Goal: Find specific page/section: Find specific page/section

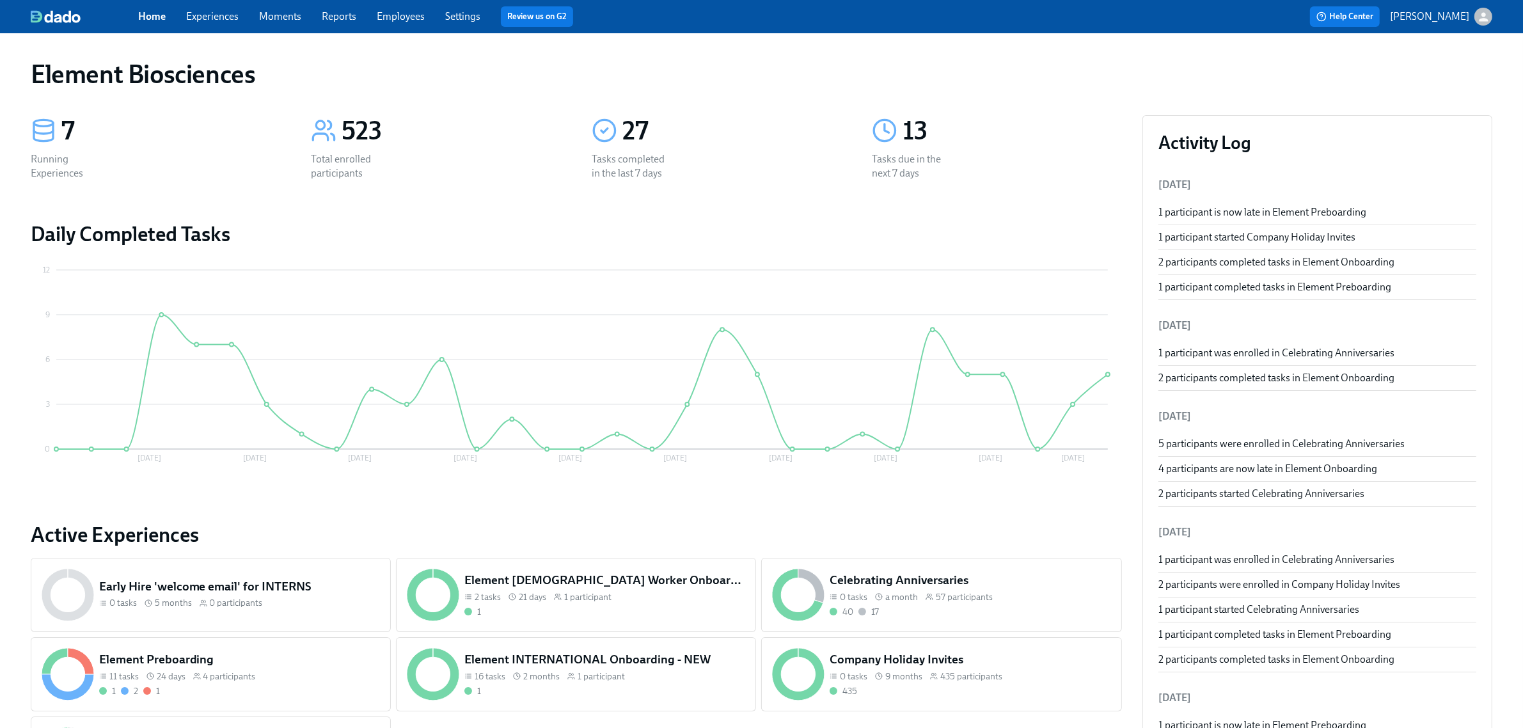
drag, startPoint x: 193, startPoint y: 15, endPoint x: 218, endPoint y: 32, distance: 29.8
click at [193, 15] on link "Experiences" at bounding box center [212, 16] width 52 height 12
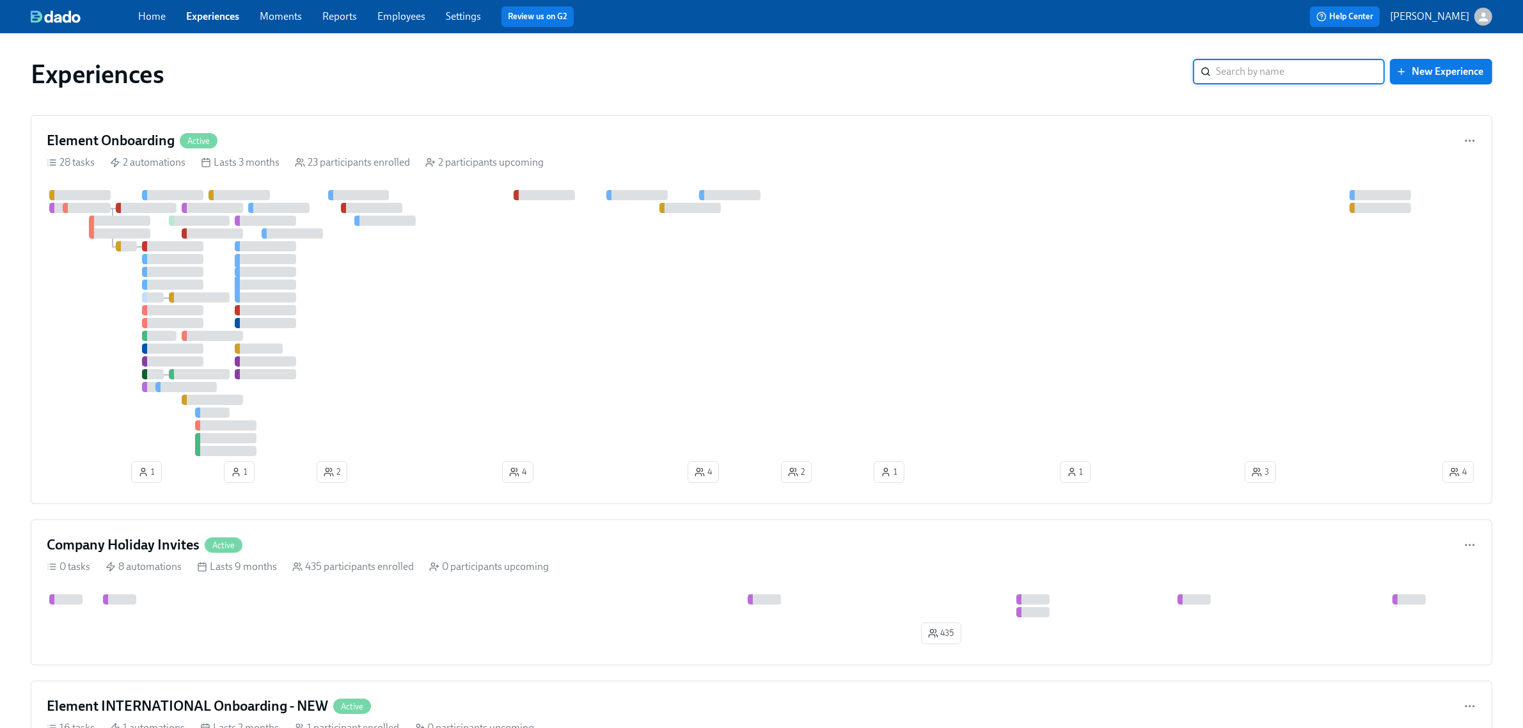
click at [424, 334] on div at bounding box center [744, 323] width 1394 height 266
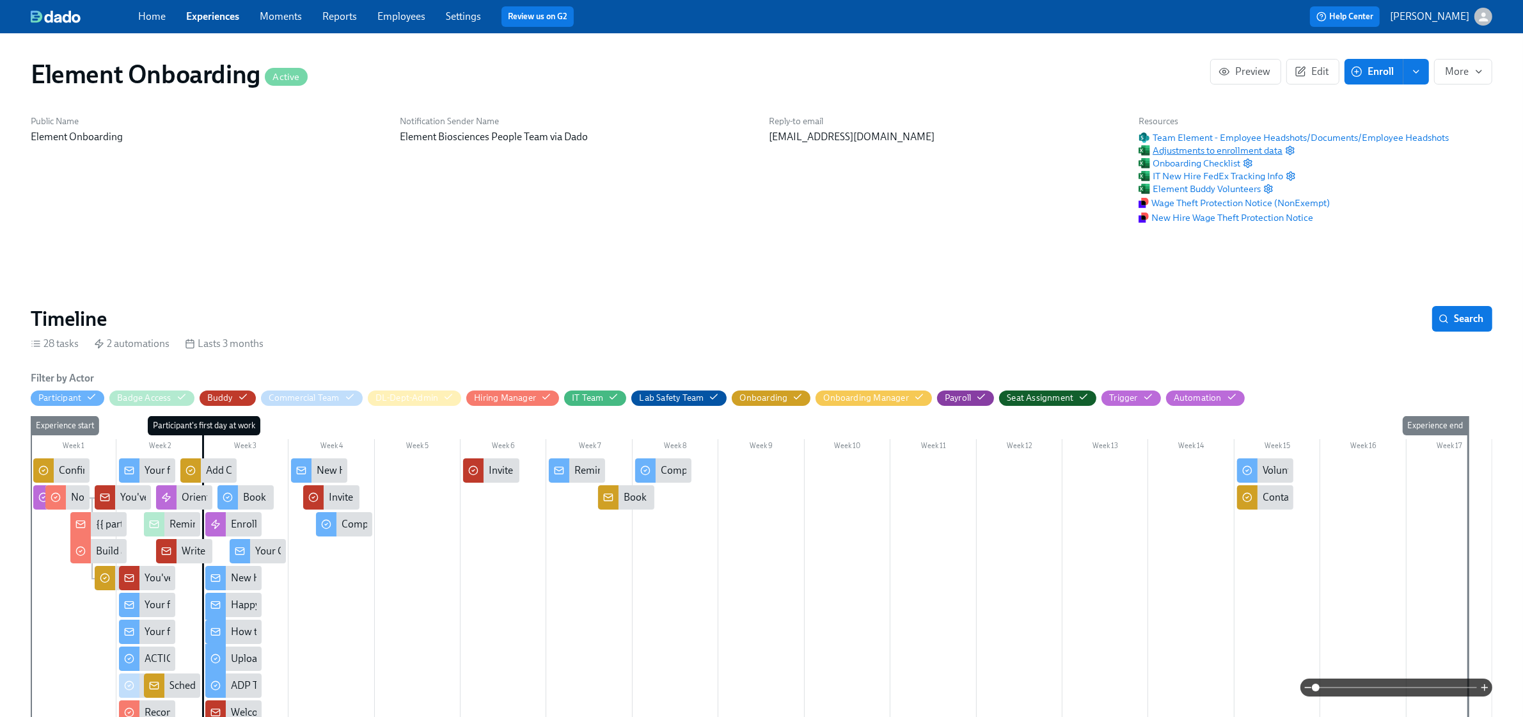
scroll to position [0, 14855]
click at [1252, 148] on span "Adjustments to enrollment data" at bounding box center [1211, 150] width 144 height 13
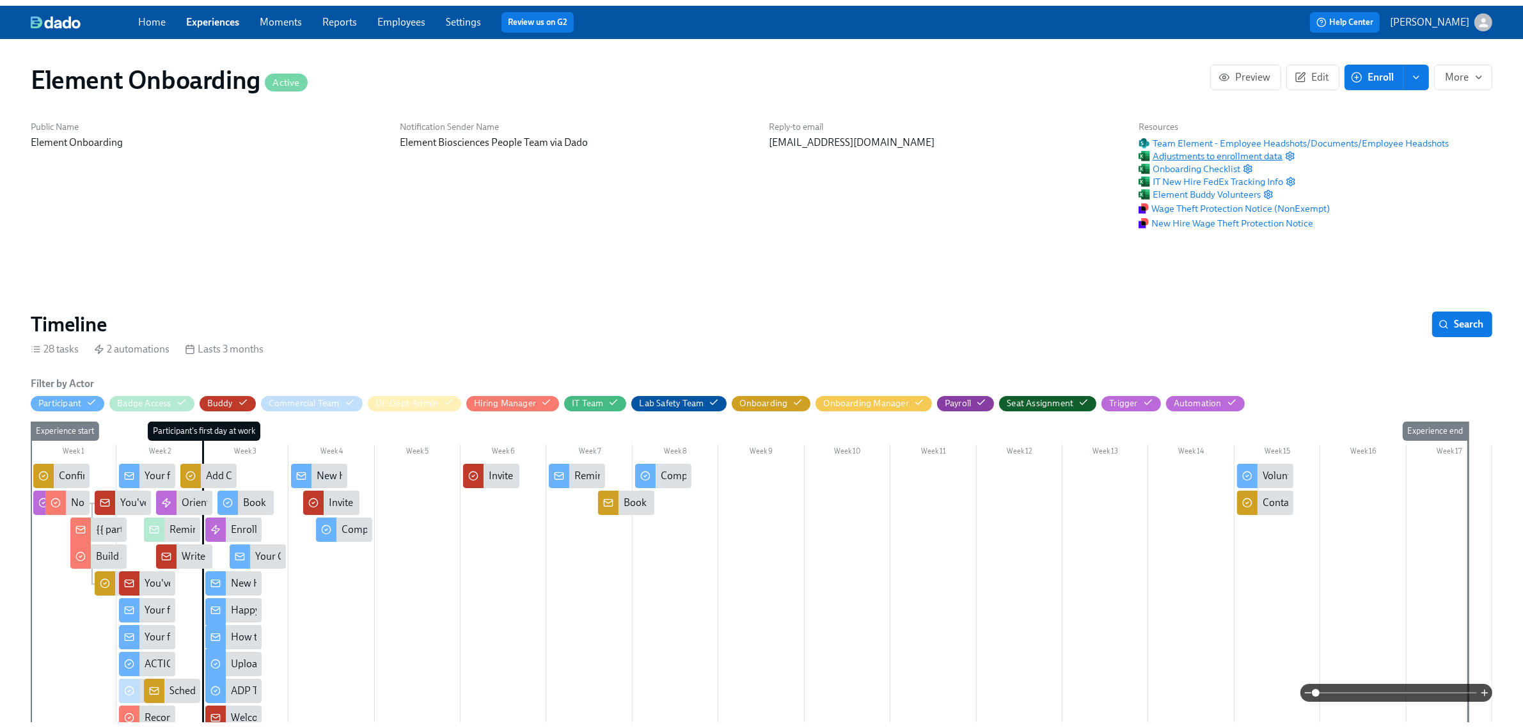
scroll to position [0, 15766]
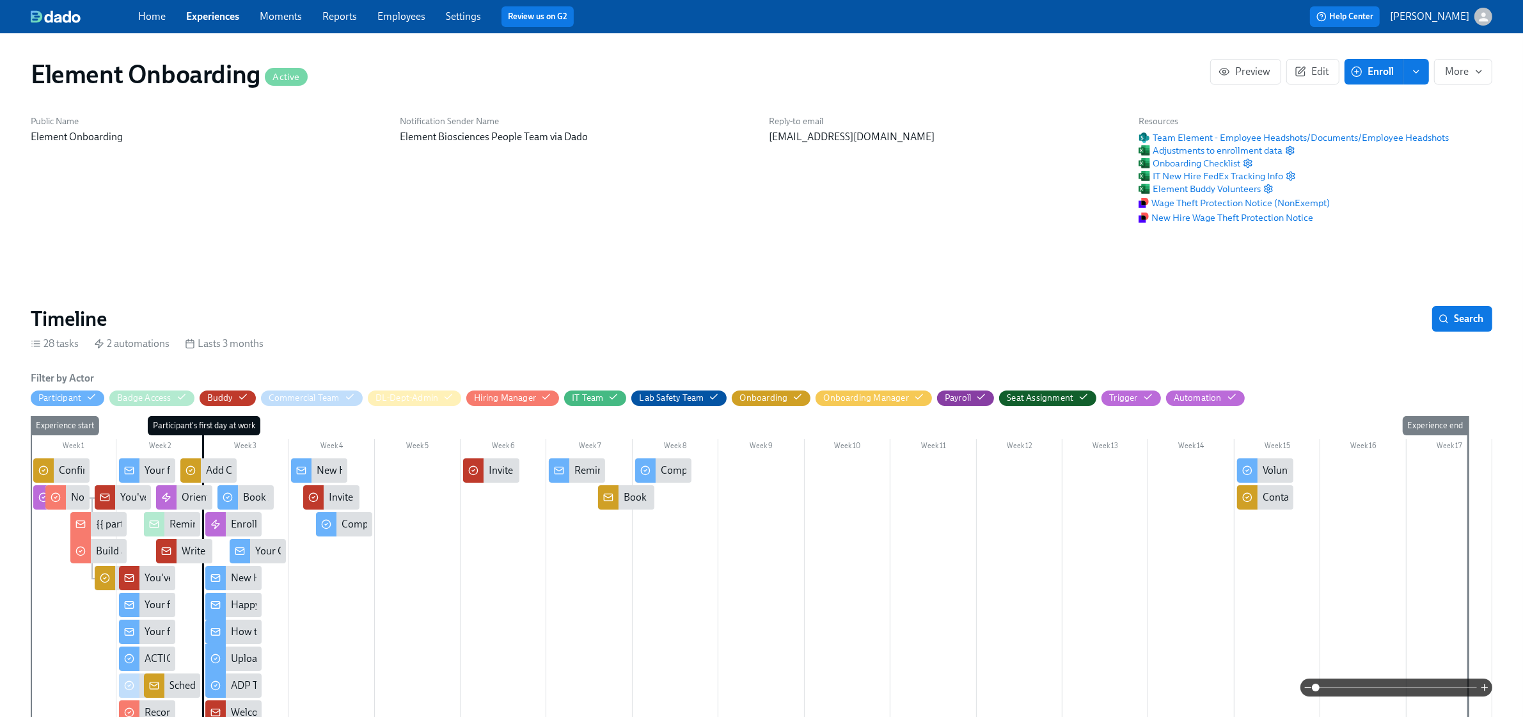
click at [401, 17] on link "Employees" at bounding box center [402, 16] width 48 height 12
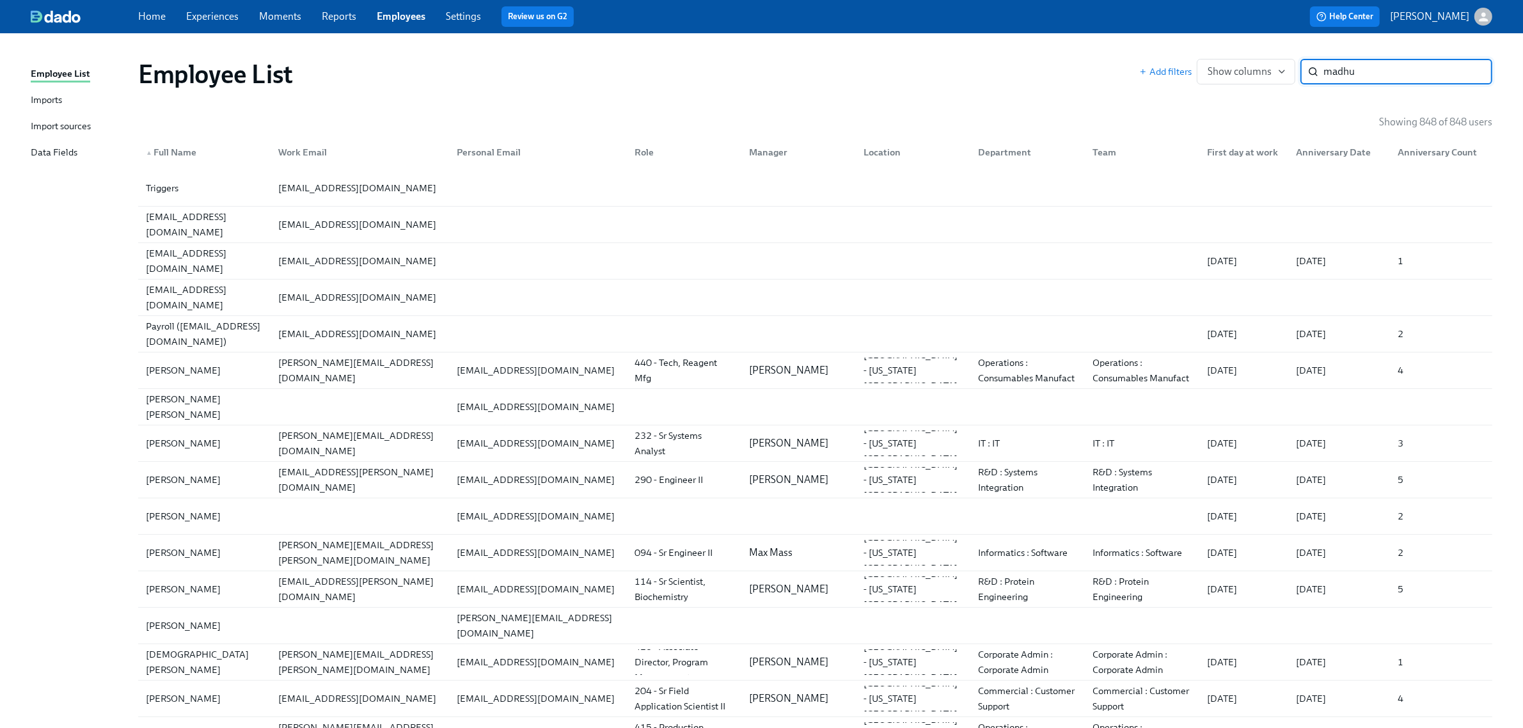
type input "madhu"
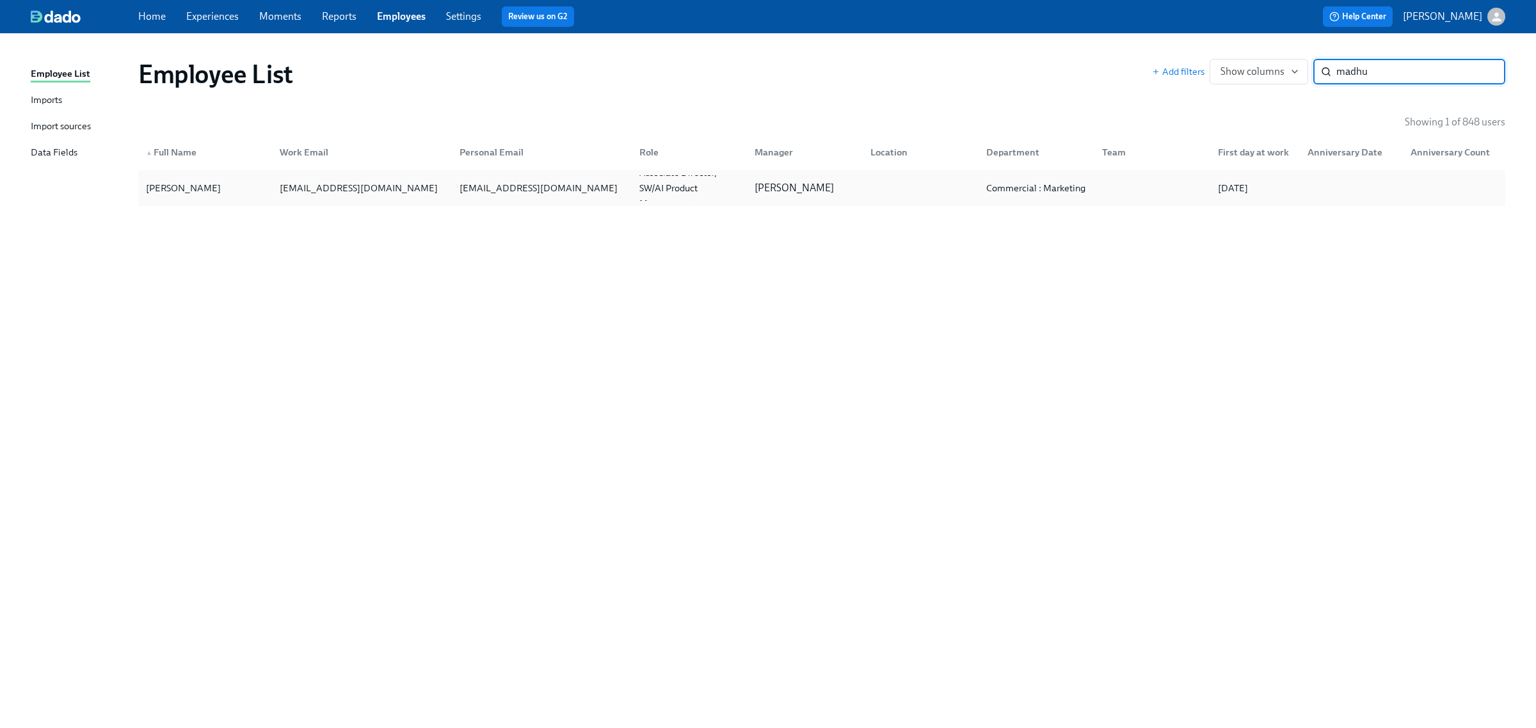
click at [244, 202] on div "[PERSON_NAME] [PERSON_NAME][EMAIL_ADDRESS][DOMAIN_NAME] [DOMAIN_NAME][EMAIL_ADD…" at bounding box center [821, 188] width 1367 height 36
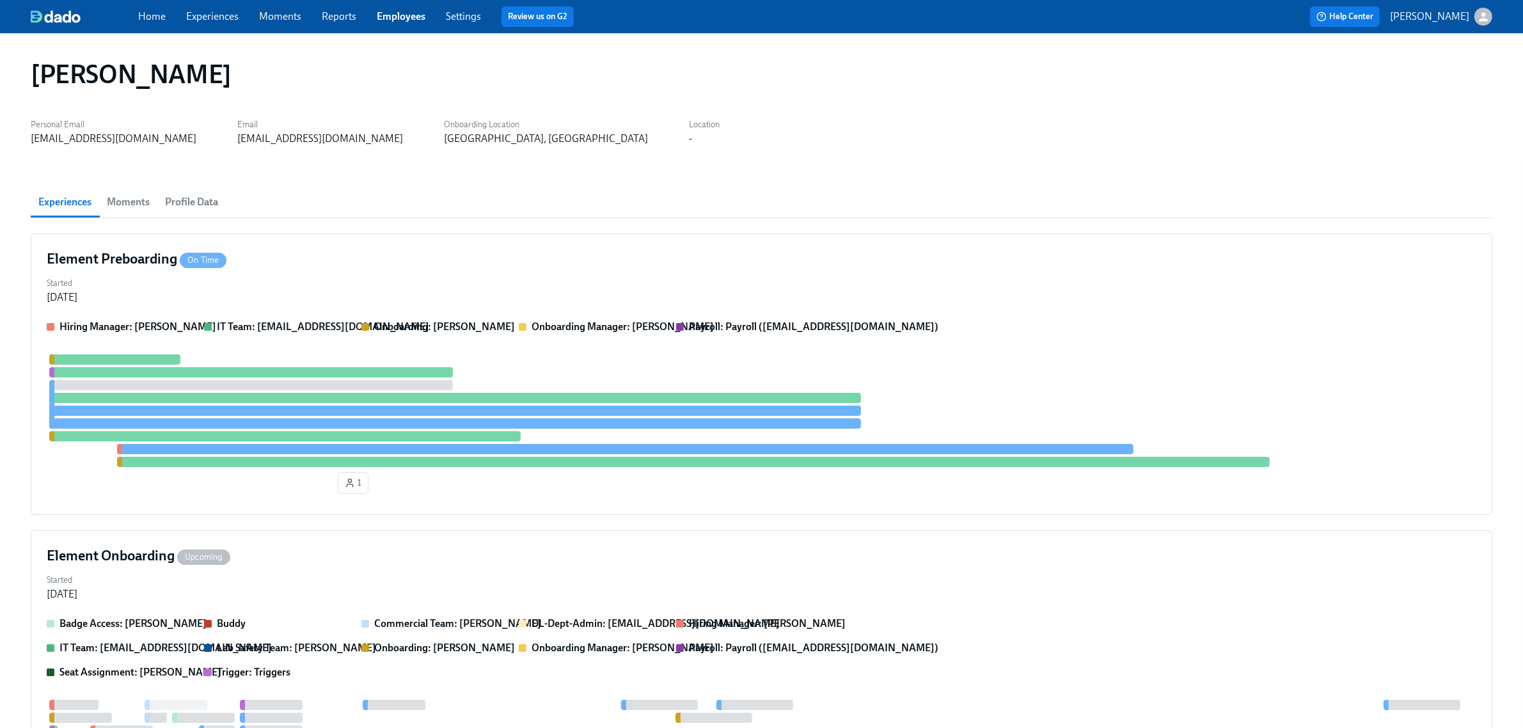
click at [202, 200] on span "Profile Data" at bounding box center [191, 202] width 53 height 18
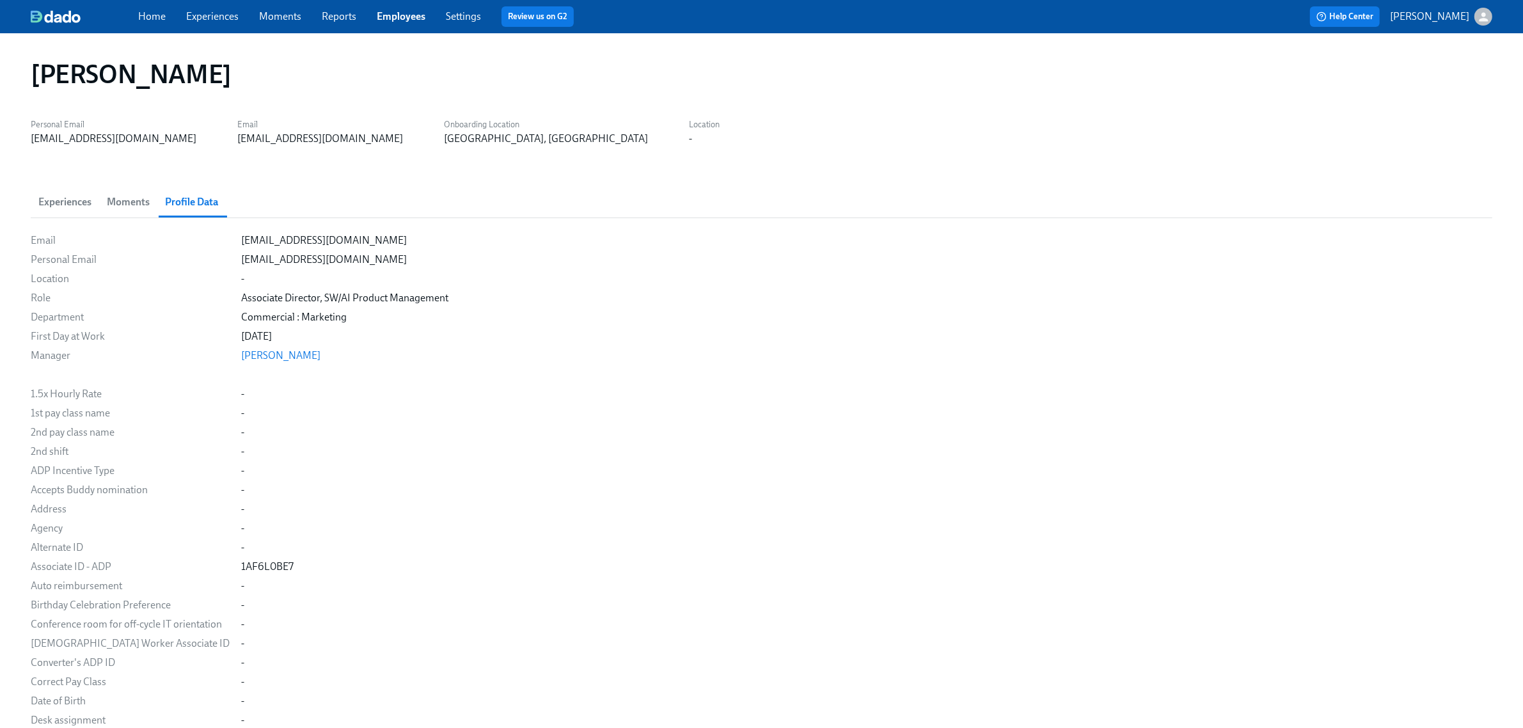
click at [56, 200] on span "Experiences" at bounding box center [64, 202] width 53 height 18
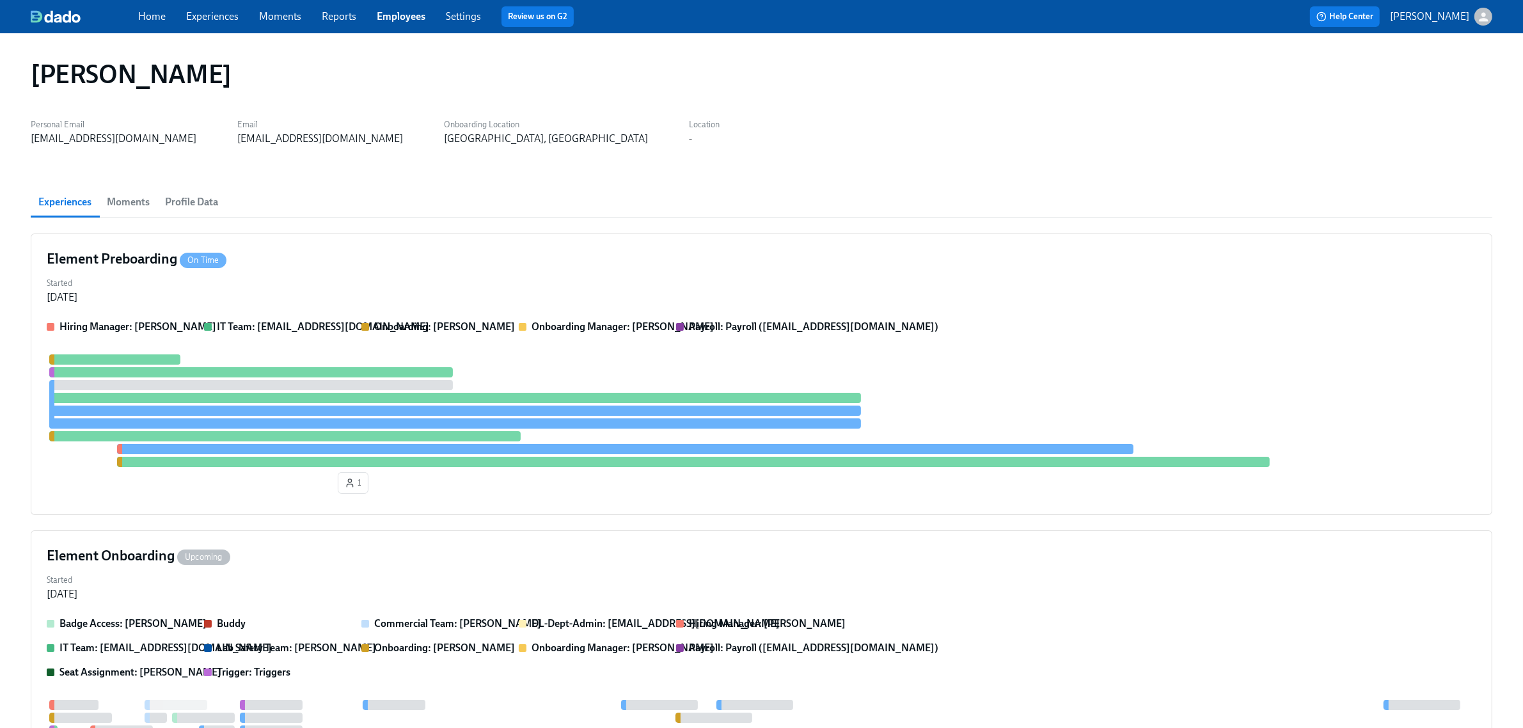
click at [225, 19] on link "Experiences" at bounding box center [212, 16] width 52 height 12
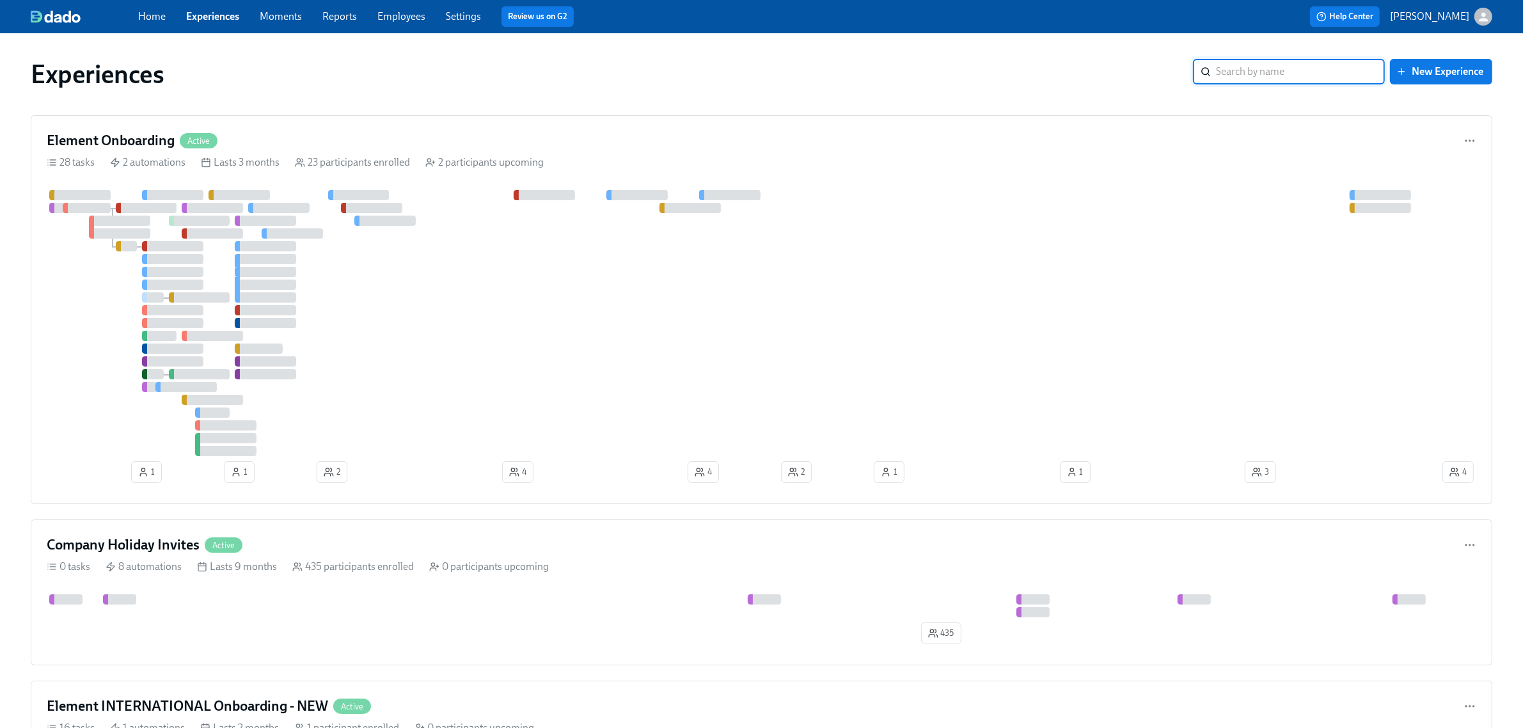
click at [413, 11] on link "Employees" at bounding box center [402, 16] width 48 height 12
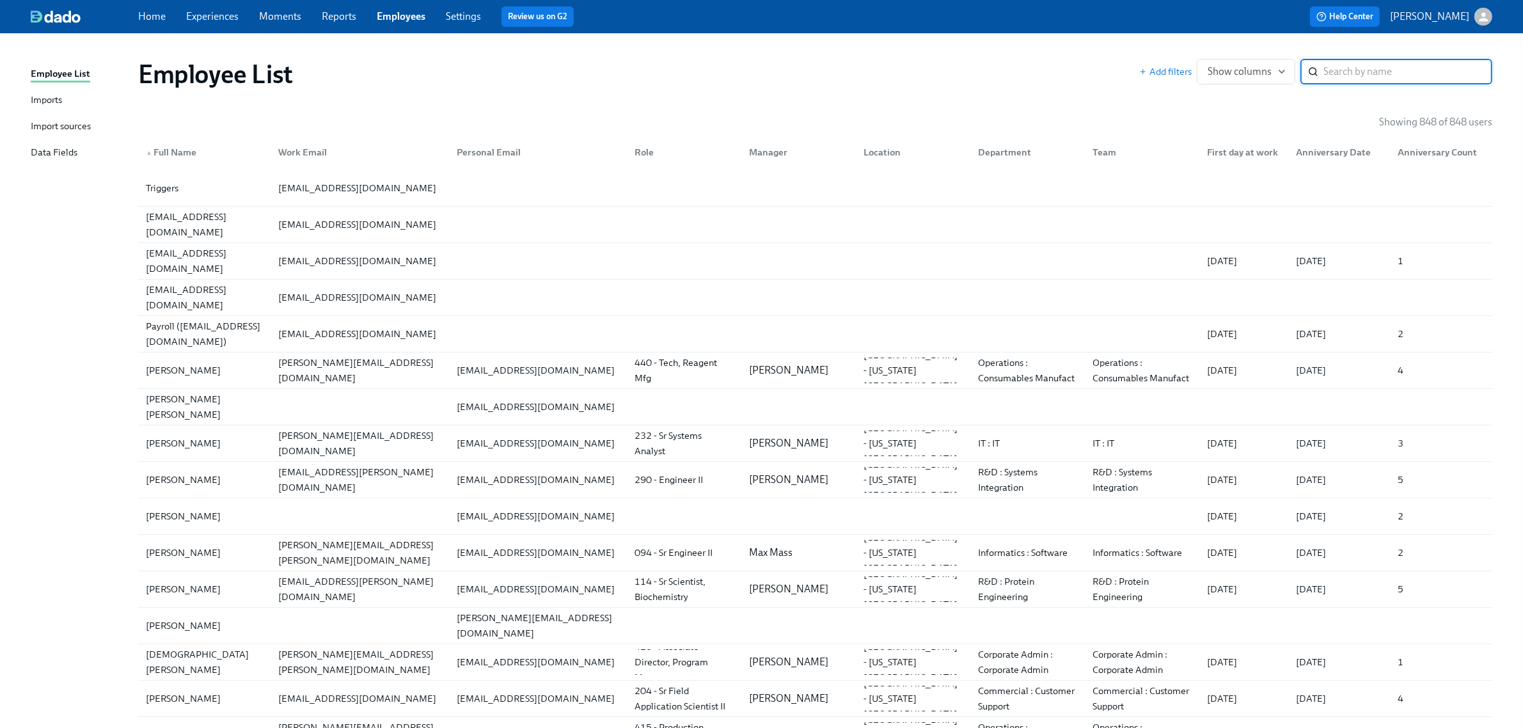
click at [47, 91] on div "Employee List Imports Import sources Data Fields" at bounding box center [84, 119] width 107 height 105
click at [51, 95] on div "Imports" at bounding box center [46, 101] width 31 height 16
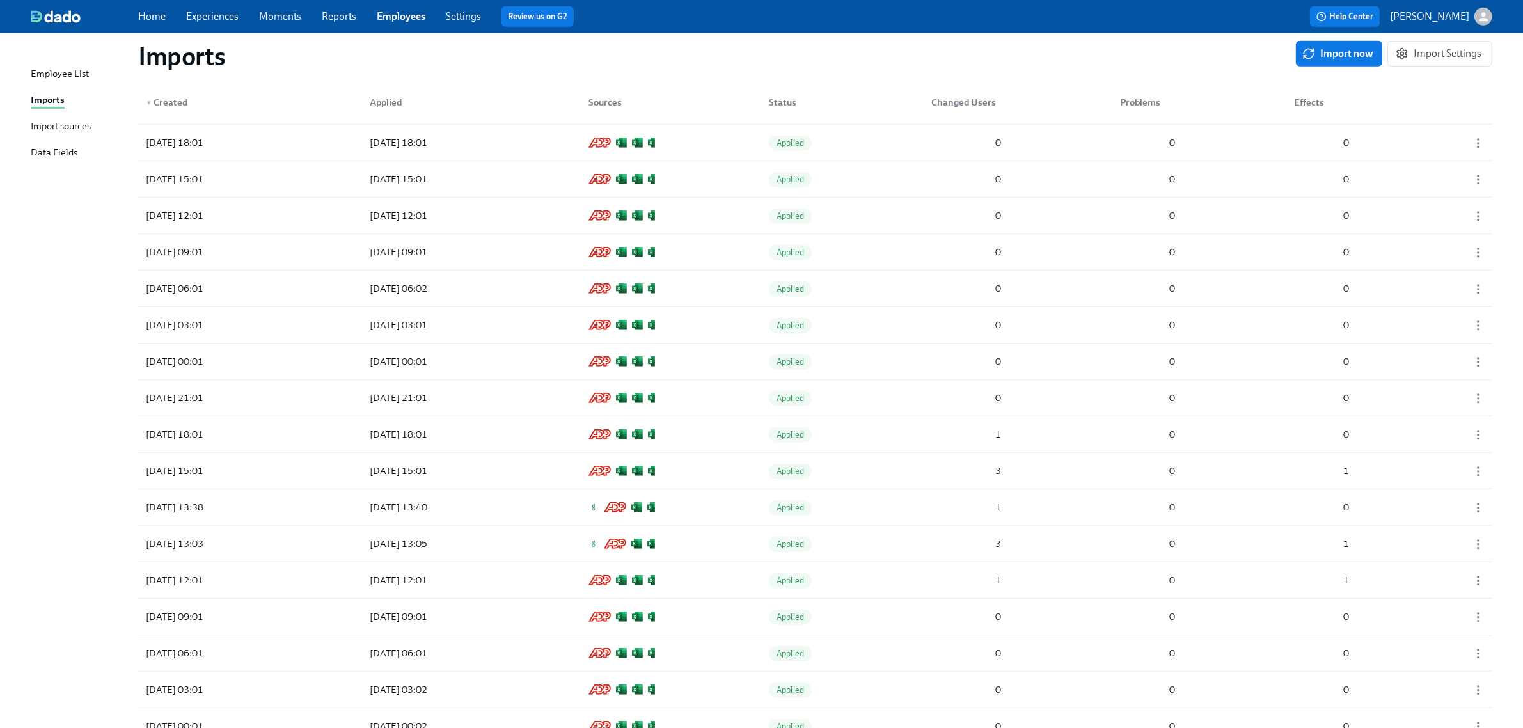
scroll to position [800, 0]
click at [1044, 437] on div "[DATE] 18:01 [DATE] 18:01 Applied 1 0 0" at bounding box center [815, 432] width 1355 height 36
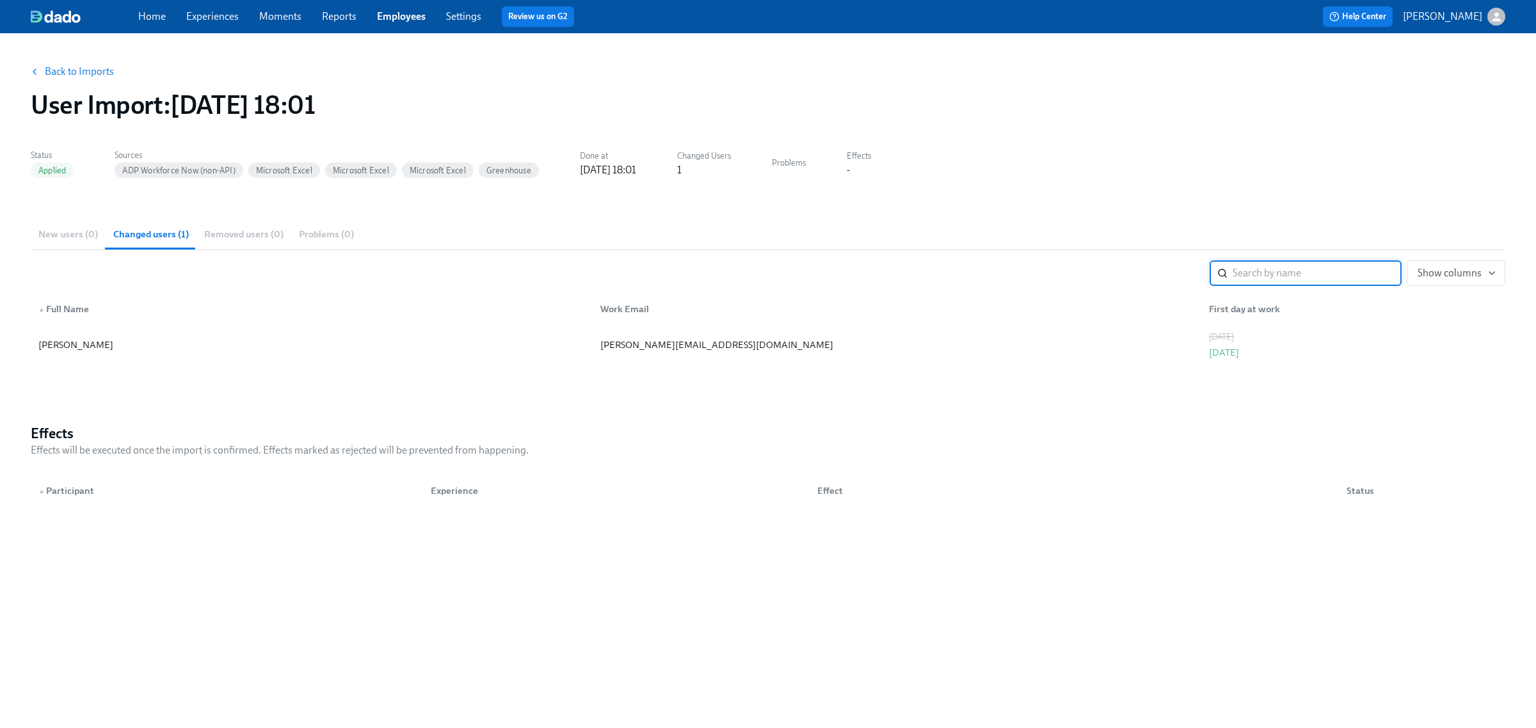
click at [83, 78] on button "Back to Imports" at bounding box center [73, 72] width 100 height 26
click at [65, 69] on link "Back to Imports" at bounding box center [79, 71] width 69 height 13
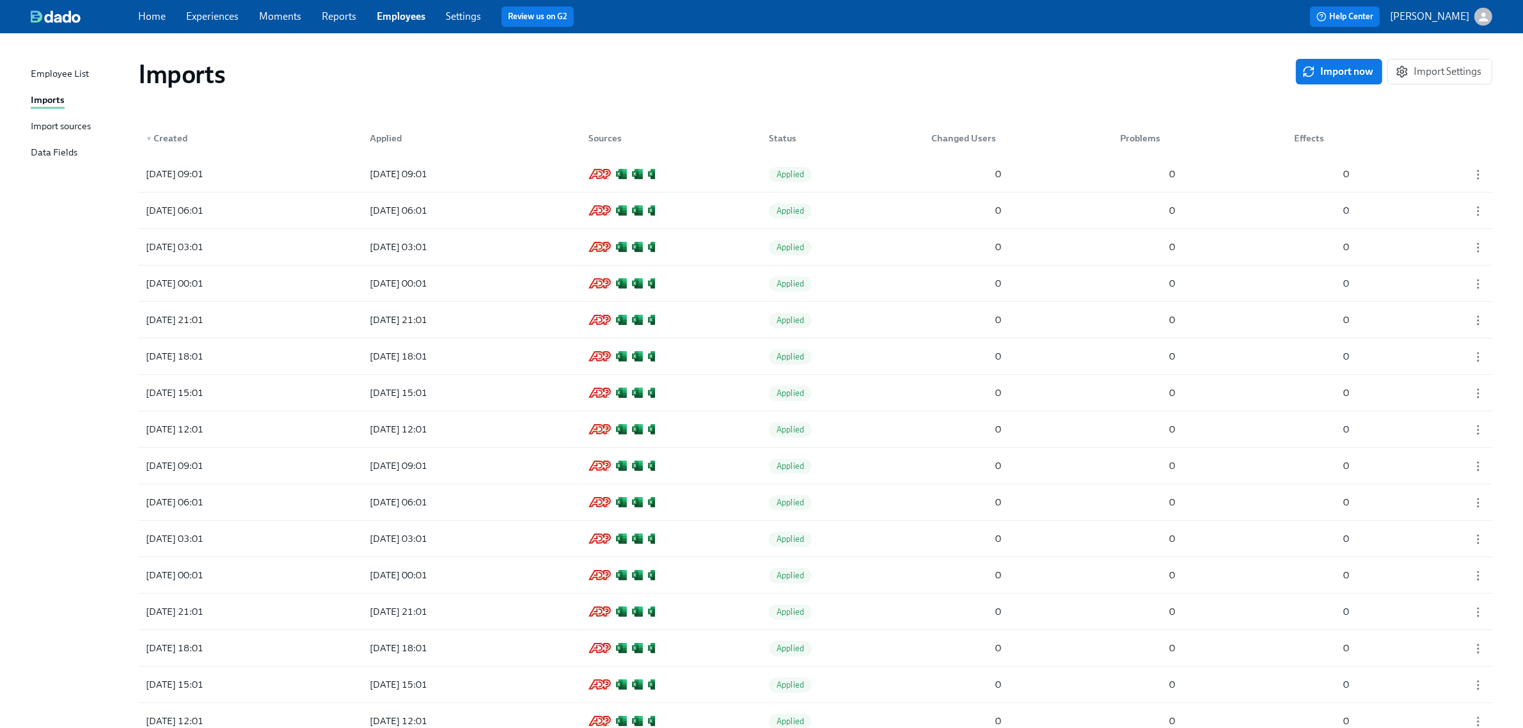
click at [401, 18] on link "Employees" at bounding box center [401, 16] width 49 height 12
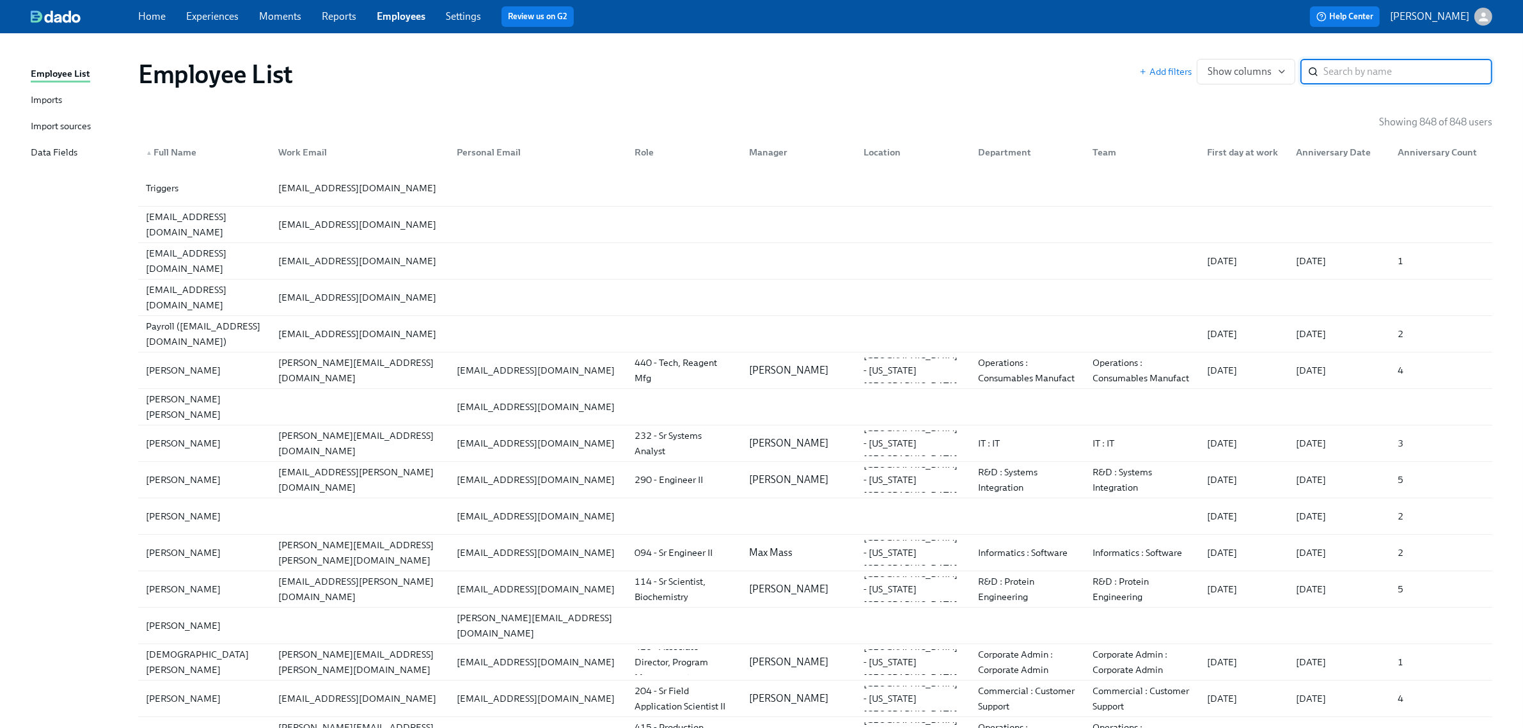
click at [1377, 78] on input "search" at bounding box center [1408, 72] width 169 height 26
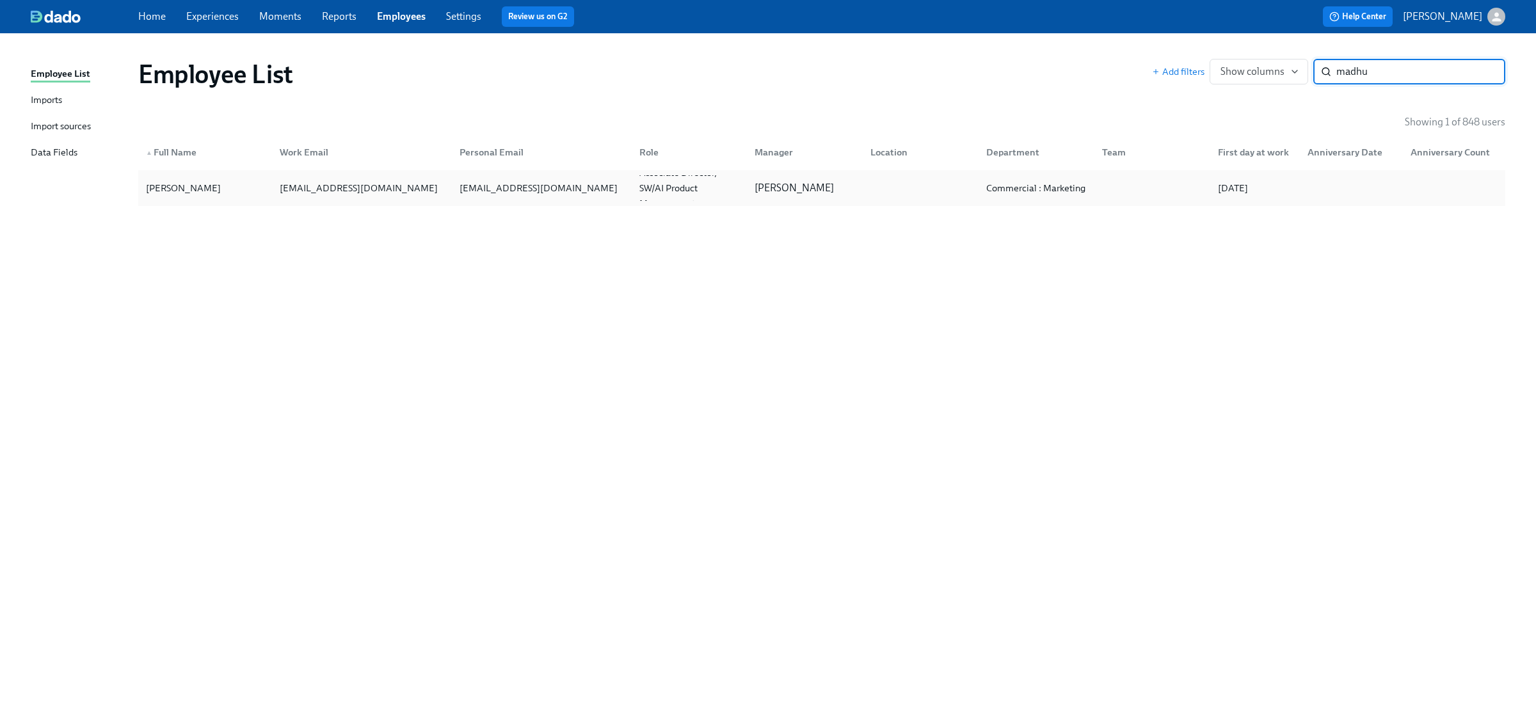
type input "madhu"
click at [244, 182] on div "[PERSON_NAME]" at bounding box center [205, 188] width 129 height 26
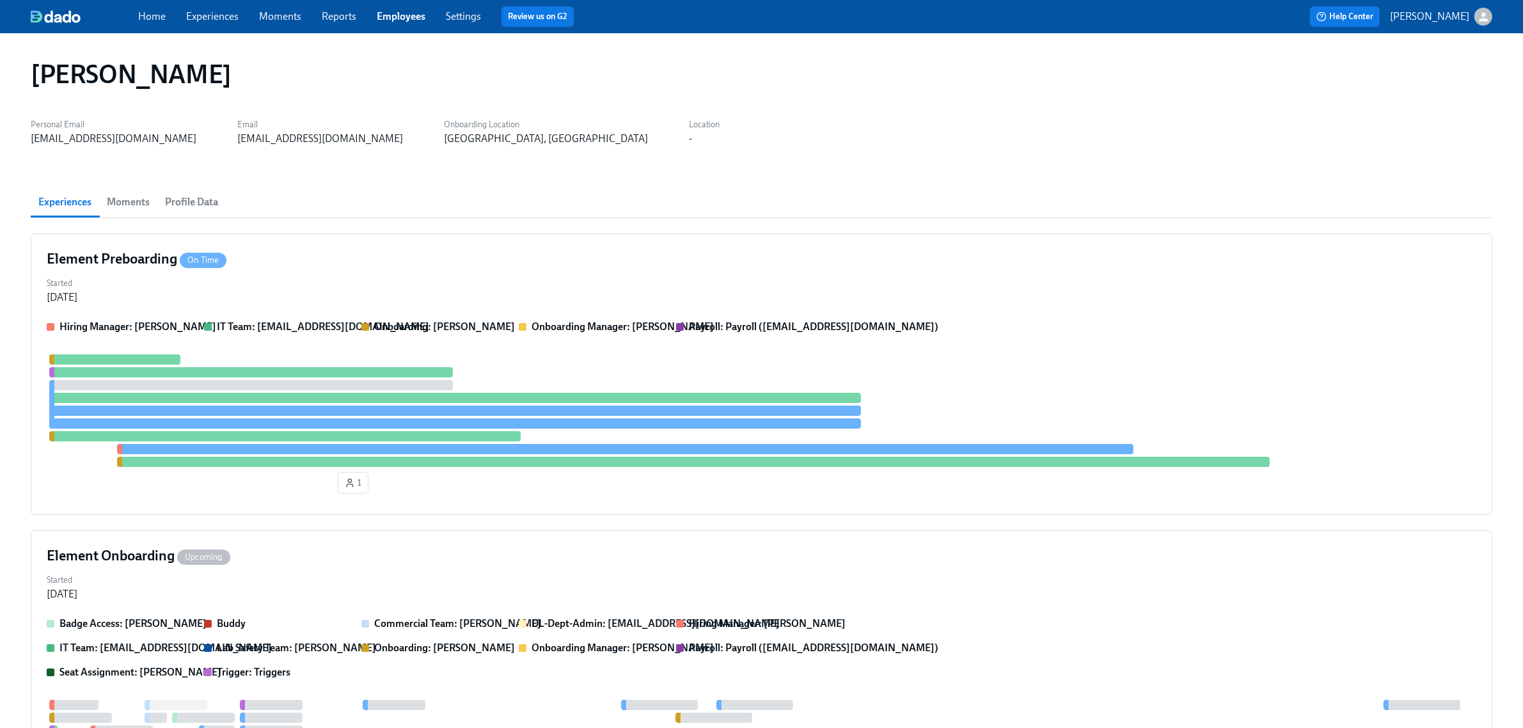
drag, startPoint x: 237, startPoint y: 210, endPoint x: 209, endPoint y: 210, distance: 28.2
click at [235, 210] on div "Experiences Moments Profile Data" at bounding box center [762, 202] width 1462 height 31
click at [209, 210] on span "Profile Data" at bounding box center [191, 202] width 53 height 18
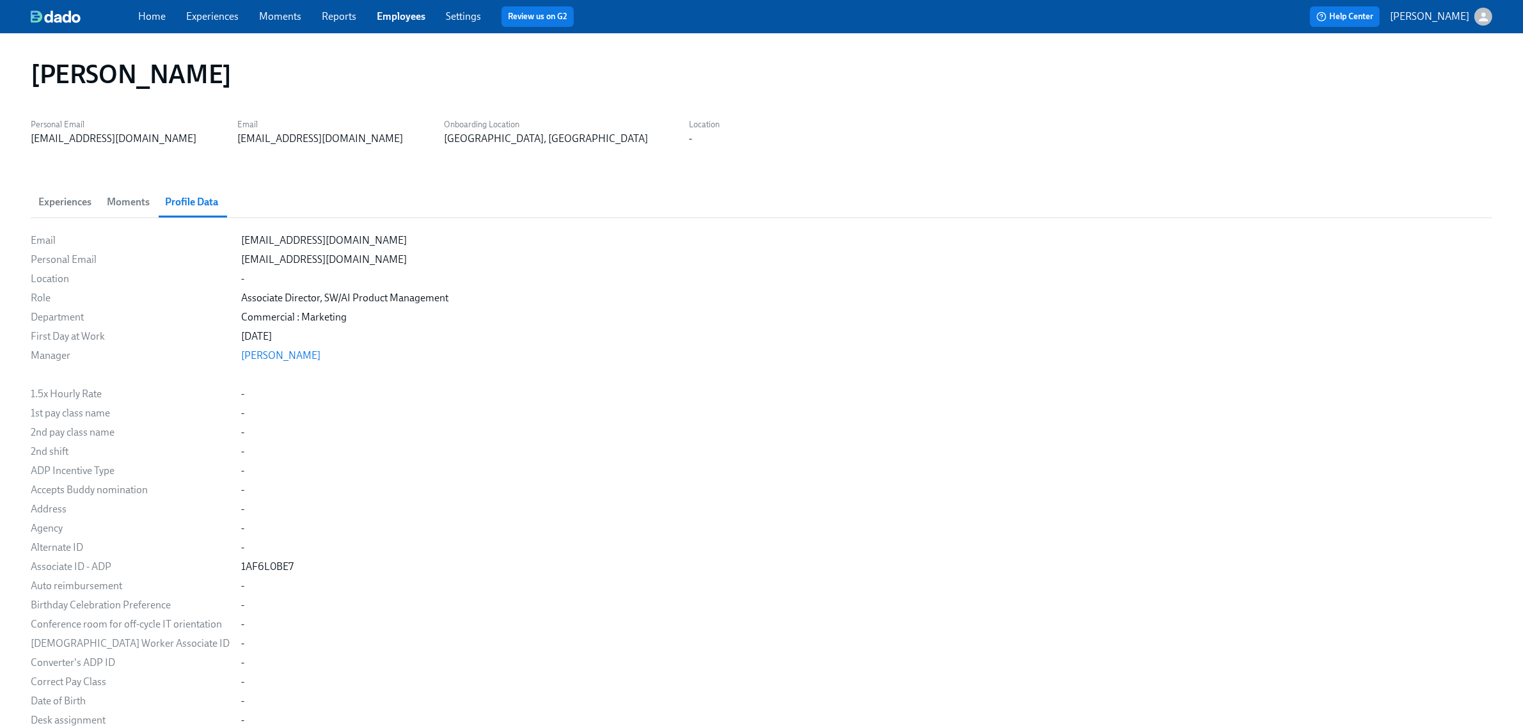
click at [385, 14] on link "Employees" at bounding box center [401, 16] width 49 height 12
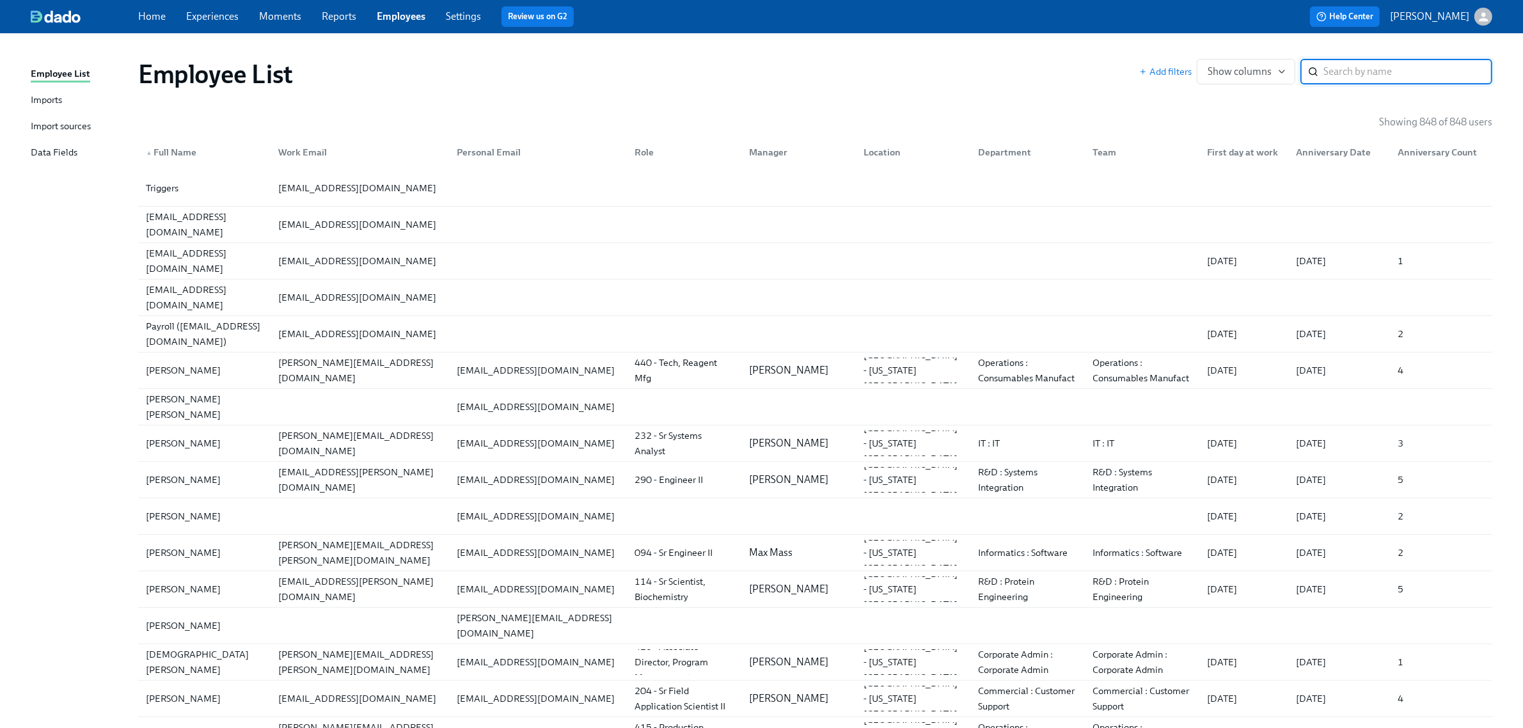
click at [216, 11] on link "Experiences" at bounding box center [212, 16] width 52 height 12
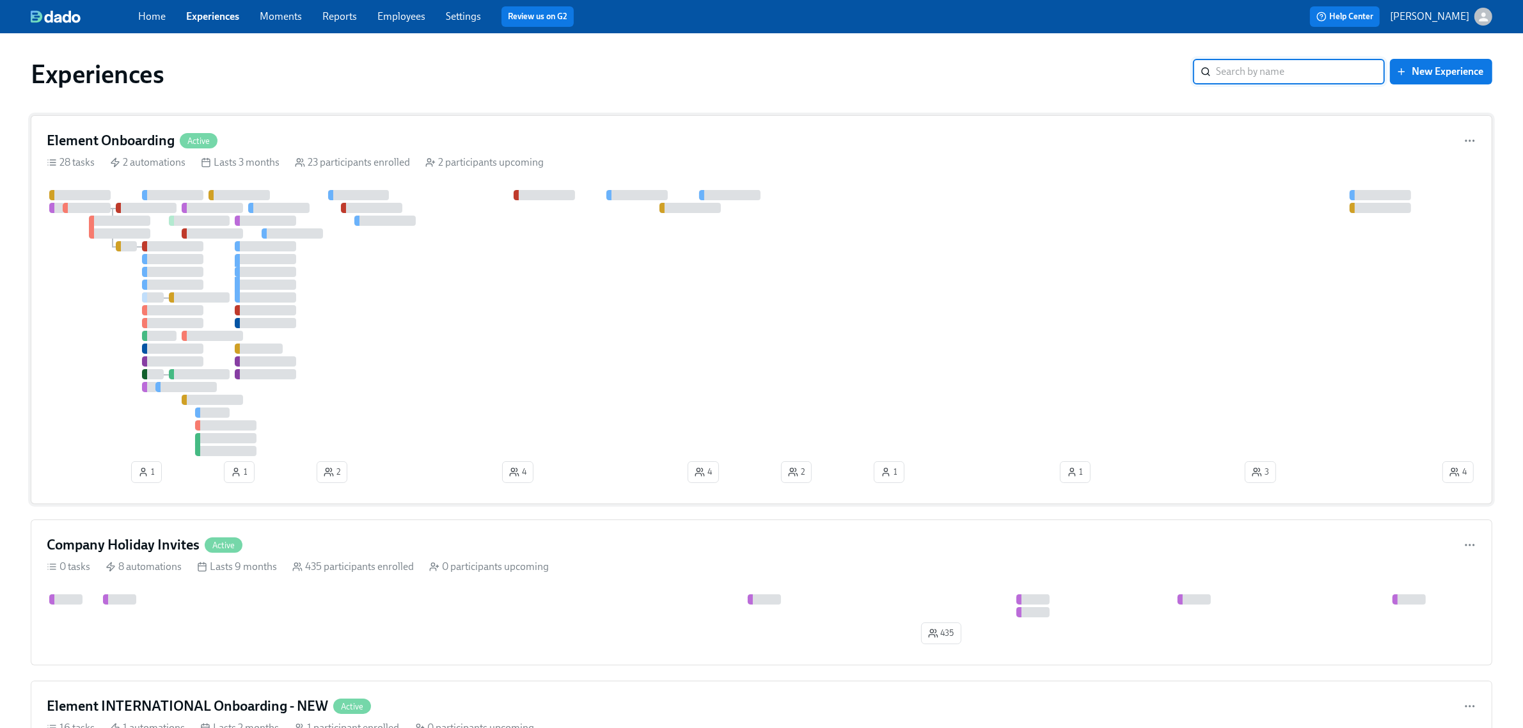
click at [420, 158] on div "28 tasks 2 automations Lasts 3 months 23 participants enrolled 2 participants u…" at bounding box center [762, 162] width 1430 height 14
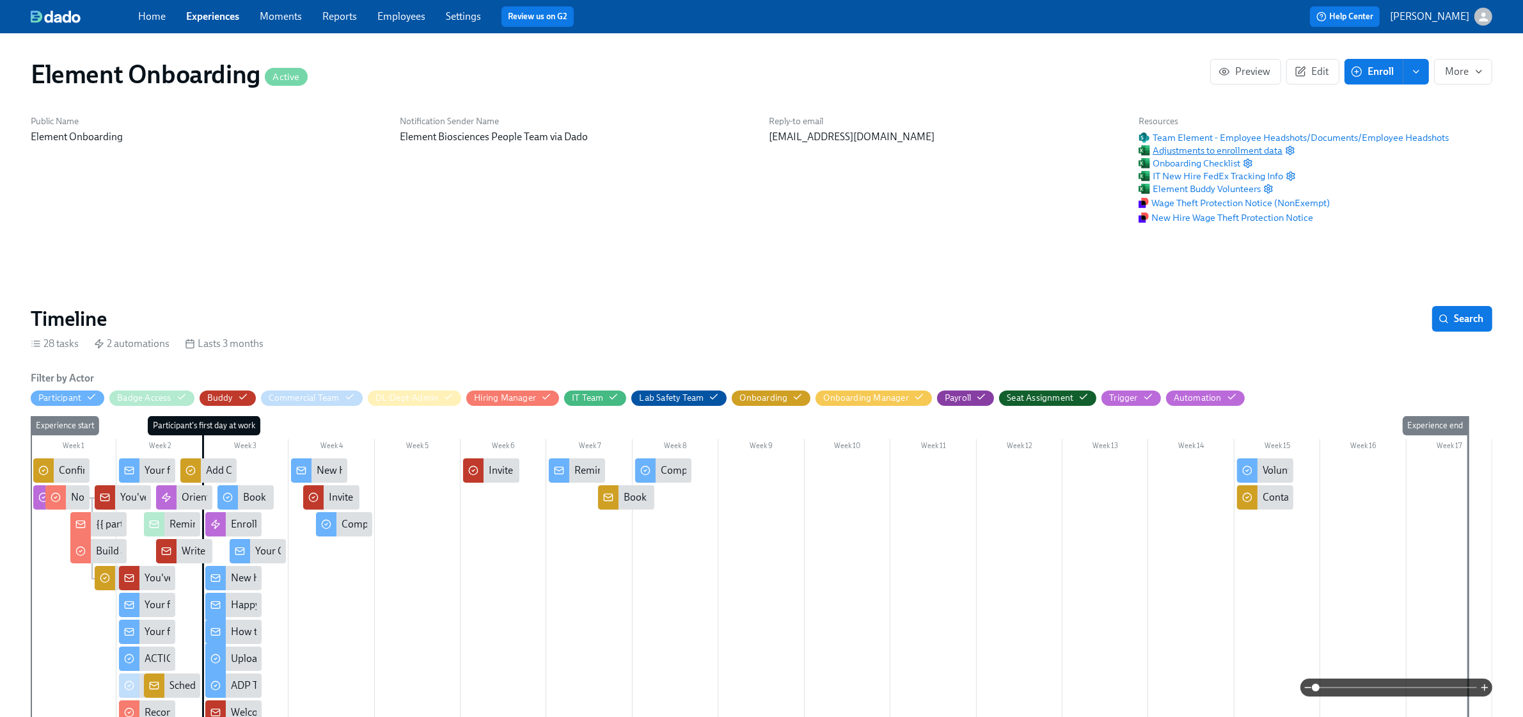
scroll to position [0, 15749]
click at [1277, 148] on span "Adjustments to enrollment data" at bounding box center [1211, 150] width 144 height 13
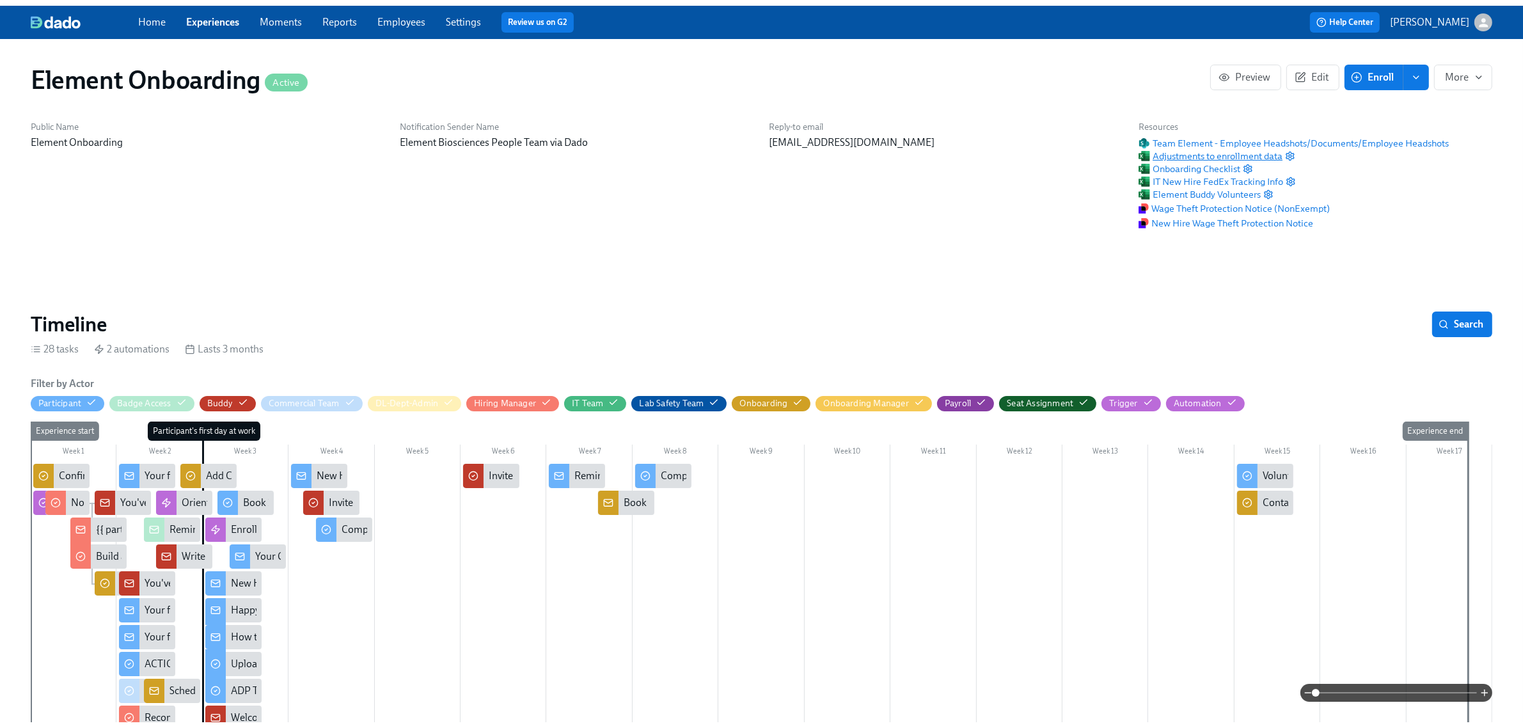
scroll to position [0, 15766]
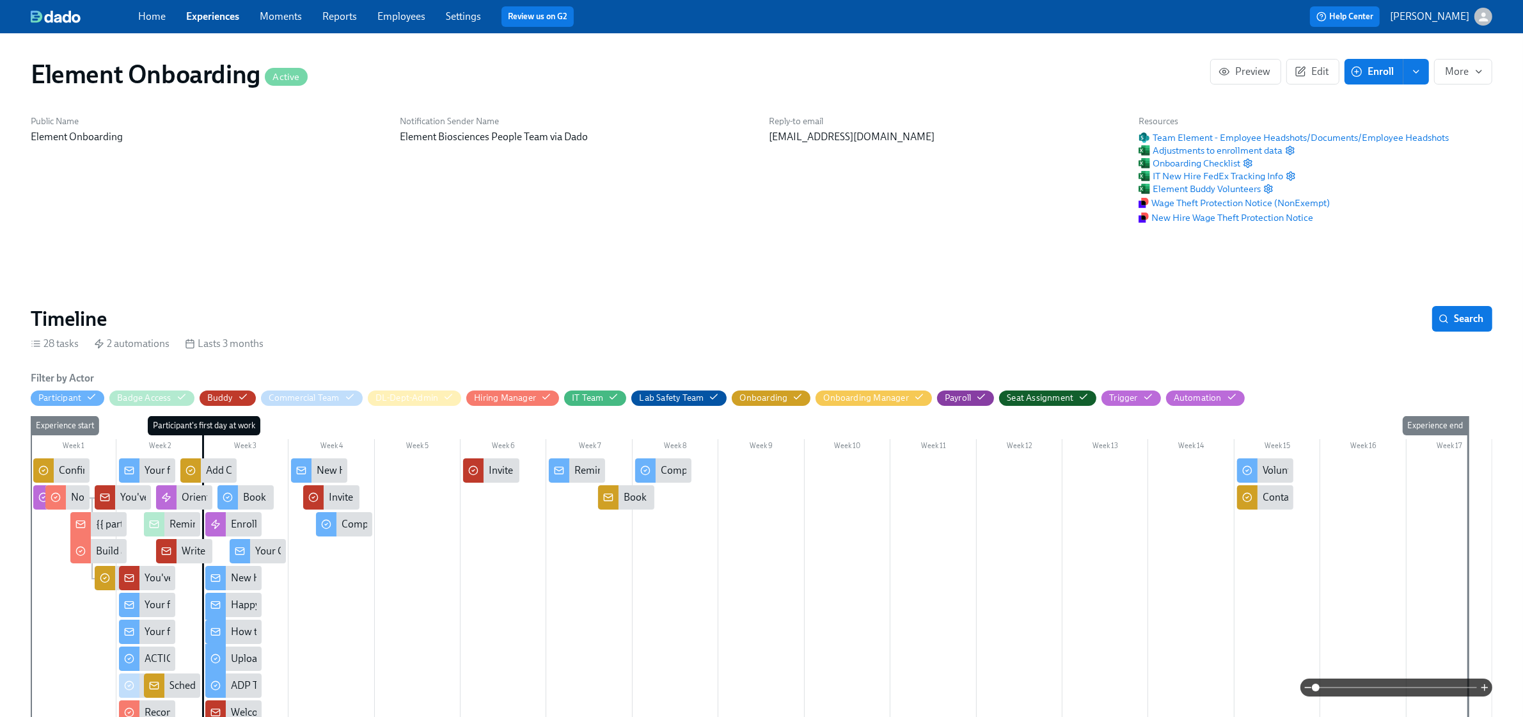
click at [398, 20] on link "Employees" at bounding box center [402, 16] width 48 height 12
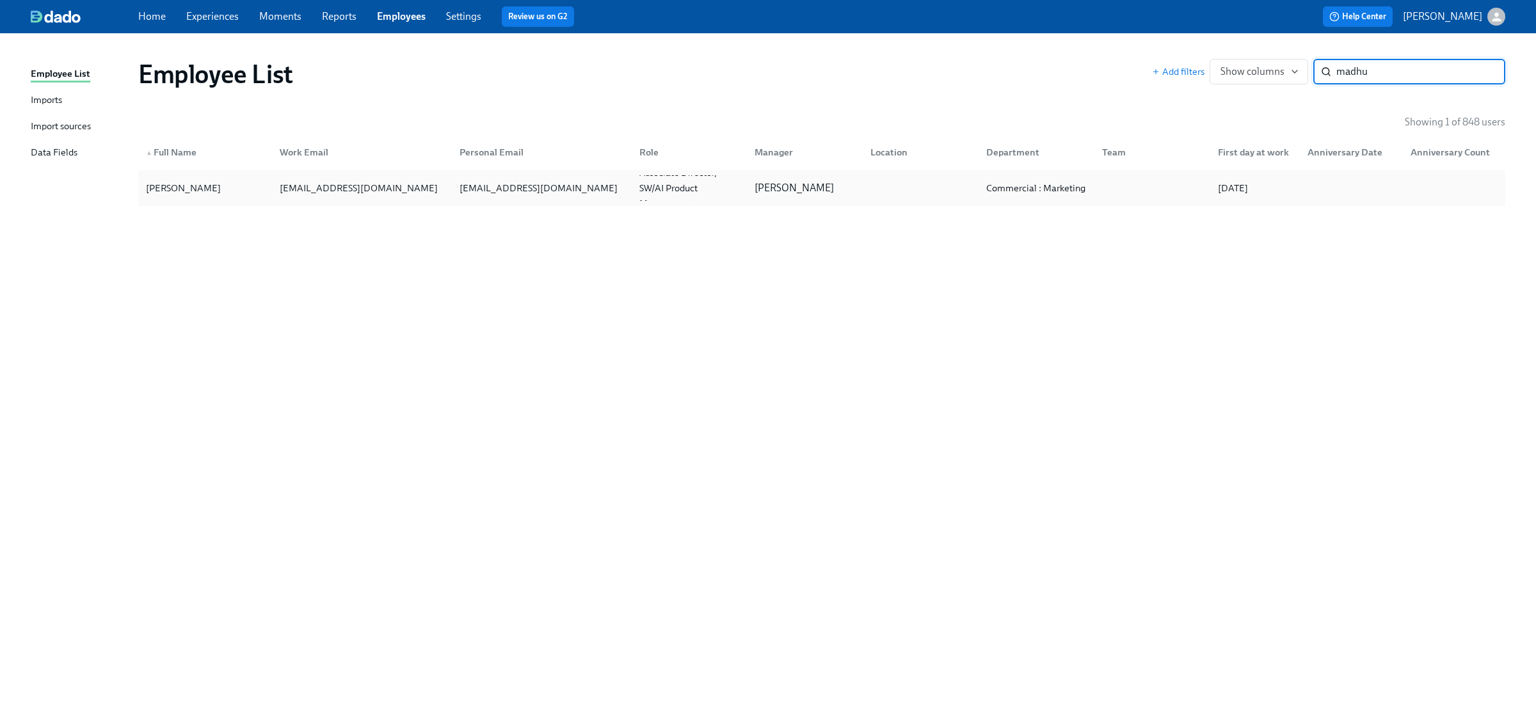
type input "madhu"
click at [250, 192] on div "[PERSON_NAME]" at bounding box center [205, 188] width 129 height 26
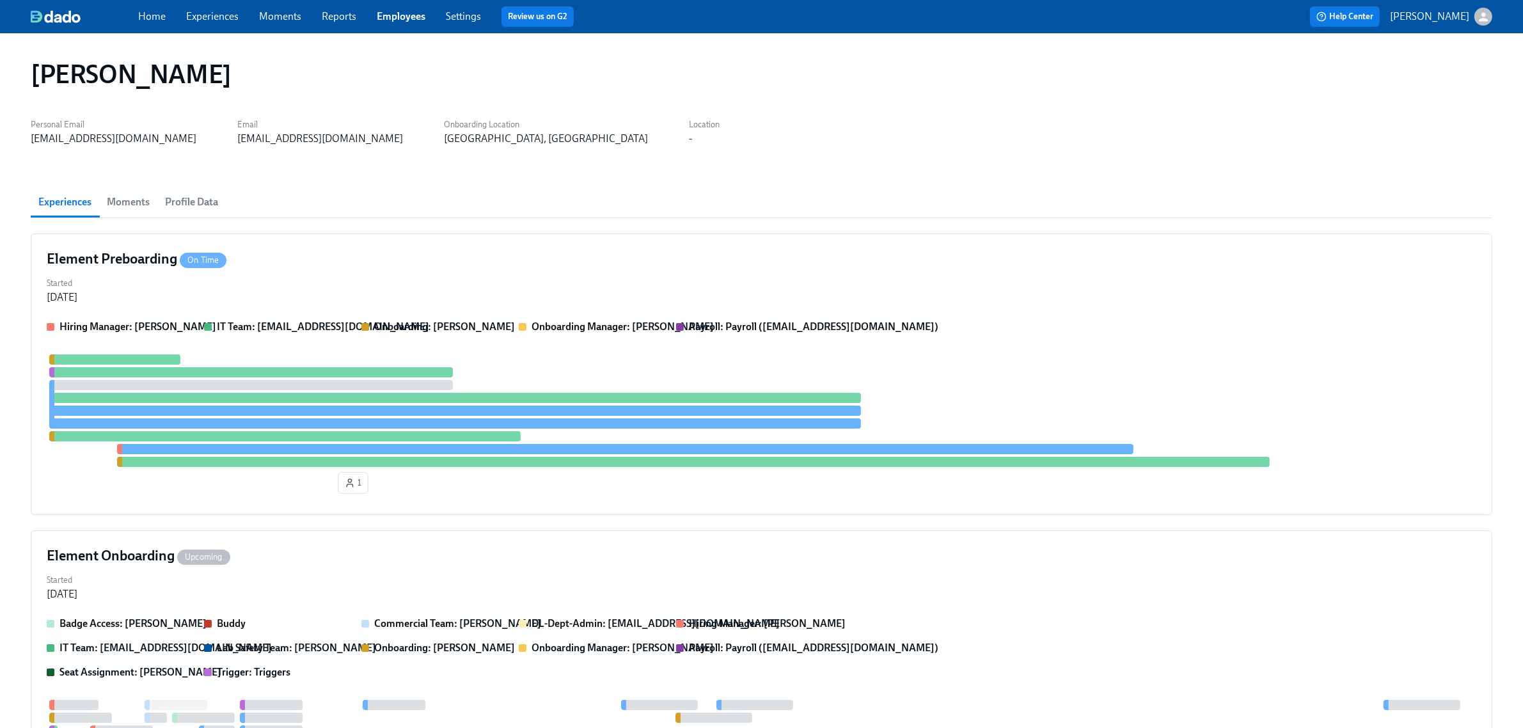
click at [190, 215] on button "Profile Data" at bounding box center [191, 202] width 68 height 31
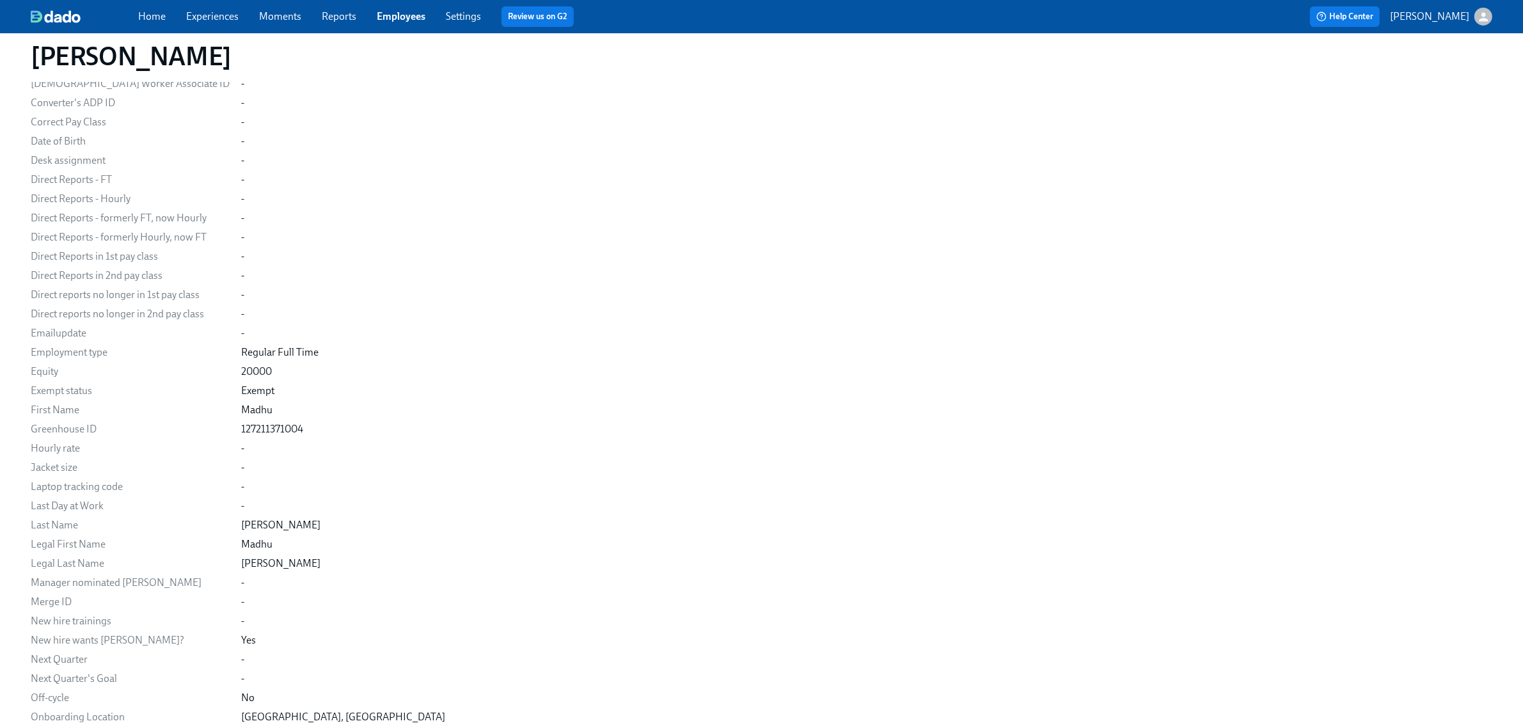
scroll to position [952, 0]
